Goal: Find specific page/section: Find specific page/section

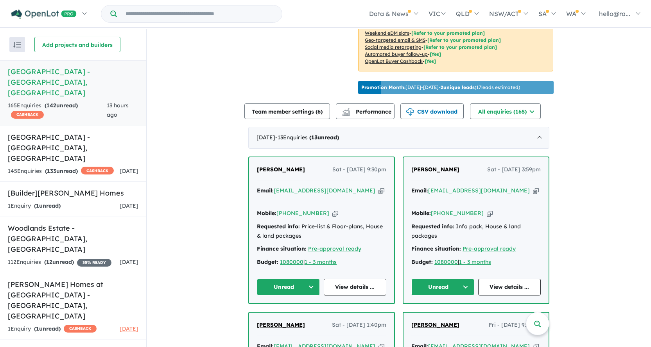
scroll to position [235, 0]
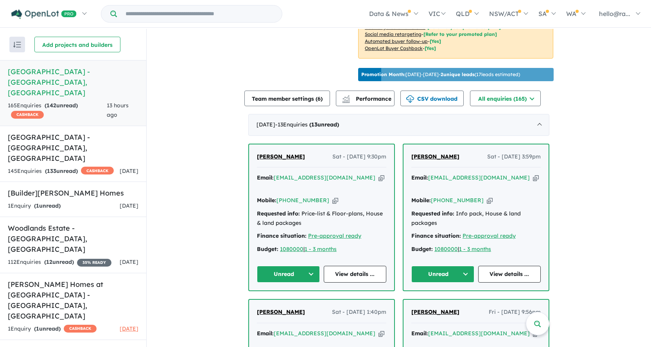
click at [378, 174] on icon "button" at bounding box center [381, 178] width 6 height 8
click at [332, 197] on icon "button" at bounding box center [335, 201] width 6 height 8
drag, startPoint x: 287, startPoint y: 149, endPoint x: 245, endPoint y: 150, distance: 41.8
copy span "[PERSON_NAME]"
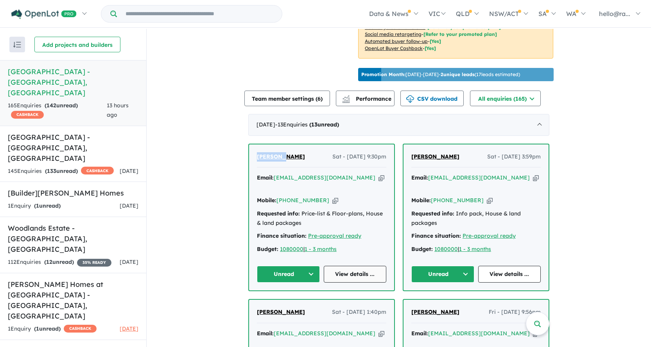
click at [345, 266] on link "View details ..." at bounding box center [355, 274] width 63 height 17
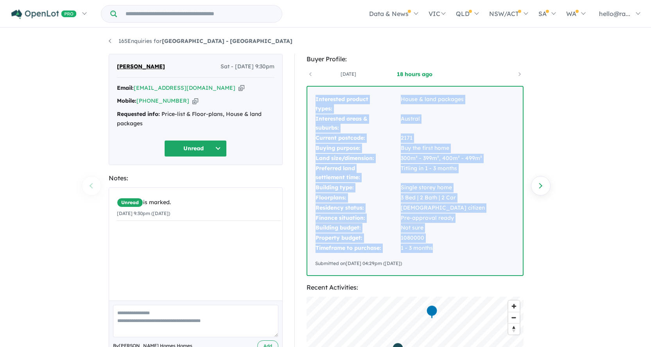
drag, startPoint x: 313, startPoint y: 95, endPoint x: 444, endPoint y: 247, distance: 200.7
click at [444, 247] on div "Interested product types: House & land packages Interested areas & suburbs: [GE…" at bounding box center [414, 181] width 215 height 189
copy tbody "Interested product types: House & land packages Interested areas & suburbs: [GE…"
